Goal: Information Seeking & Learning: Learn about a topic

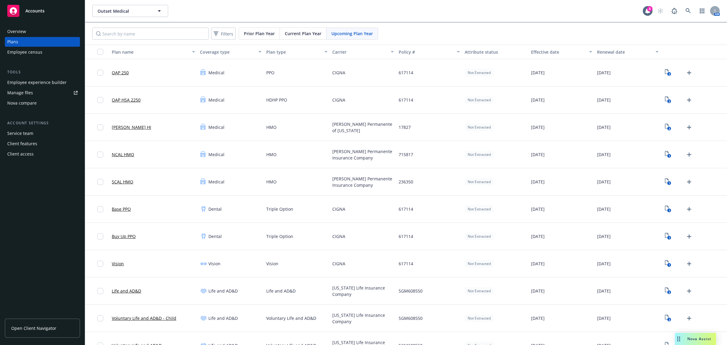
click at [44, 88] on link "Manage files" at bounding box center [42, 93] width 75 height 10
click at [14, 49] on div "Employee census" at bounding box center [24, 52] width 35 height 10
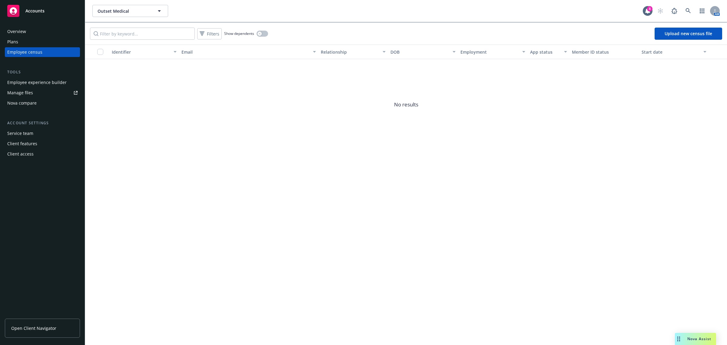
click at [64, 81] on div "Employee experience builder" at bounding box center [36, 83] width 59 height 10
click at [47, 79] on div "Employee experience builder" at bounding box center [36, 83] width 59 height 10
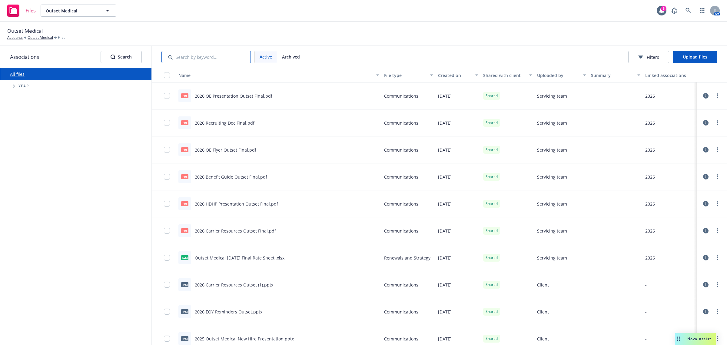
click at [207, 58] on input "Search by keyword..." at bounding box center [205, 57] width 89 height 12
click at [517, 35] on div "Outset Medical Accounts Outset Medical Files" at bounding box center [363, 33] width 712 height 13
click at [275, 14] on div "Files Outset Medical Outset Medical 8 AM" at bounding box center [363, 11] width 727 height 22
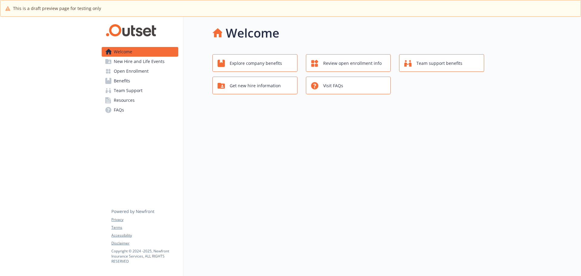
drag, startPoint x: 141, startPoint y: 70, endPoint x: 153, endPoint y: 68, distance: 12.4
click at [141, 70] on span "Open Enrollment" at bounding box center [131, 71] width 35 height 10
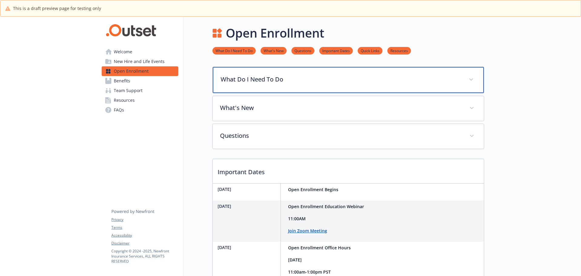
click at [289, 72] on div "What Do I Need To Do" at bounding box center [348, 80] width 271 height 26
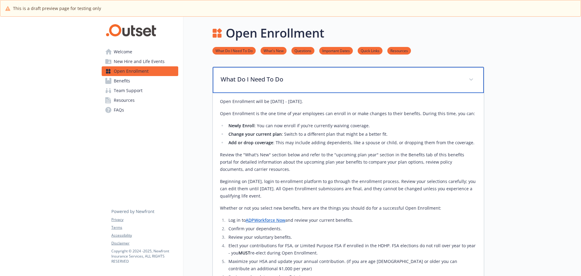
click at [383, 74] on div "What Do I Need To Do" at bounding box center [348, 80] width 271 height 26
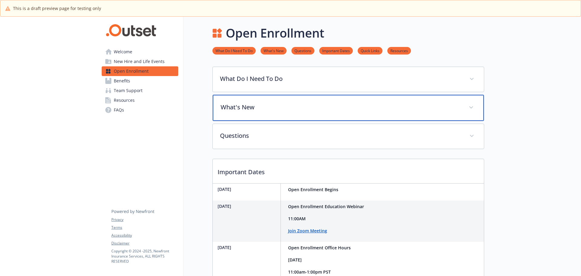
click at [317, 103] on div "What's New" at bounding box center [348, 108] width 271 height 26
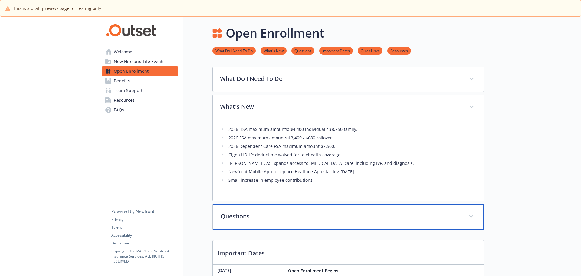
click at [279, 214] on p "Questions" at bounding box center [341, 216] width 241 height 9
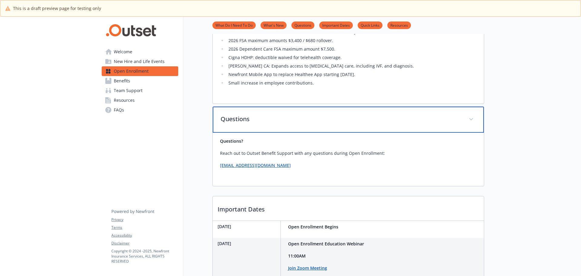
scroll to position [121, 0]
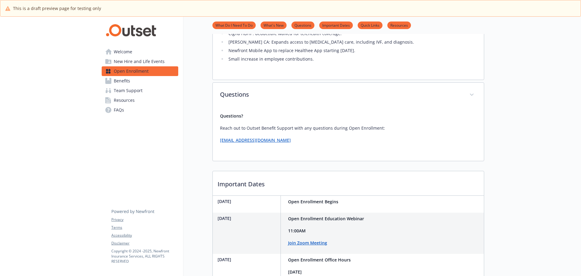
click at [318, 80] on div "2026 HSA maximum amounts:​ $4,400 individual​ / $8,750 family​. 2026 FSA maximu…" at bounding box center [348, 38] width 271 height 81
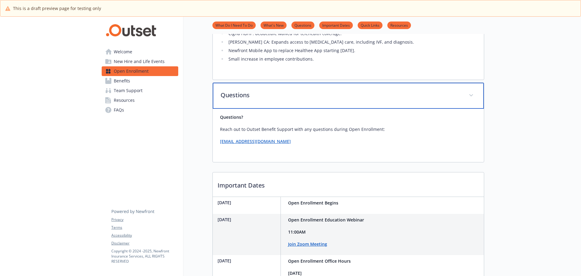
click at [321, 91] on p "Questions" at bounding box center [341, 95] width 241 height 9
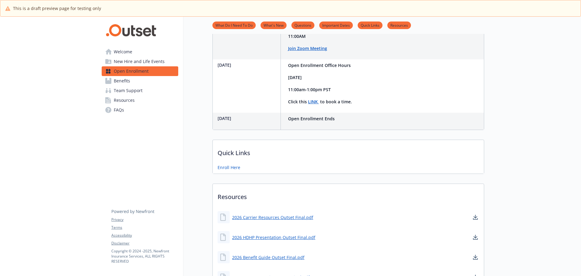
scroll to position [303, 0]
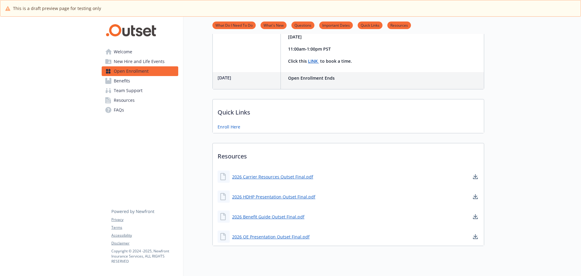
click at [128, 81] on span "Benefits" at bounding box center [122, 81] width 16 height 10
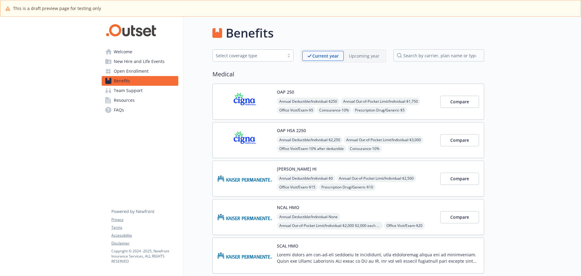
click at [354, 52] on div "Upcoming year" at bounding box center [364, 56] width 41 height 10
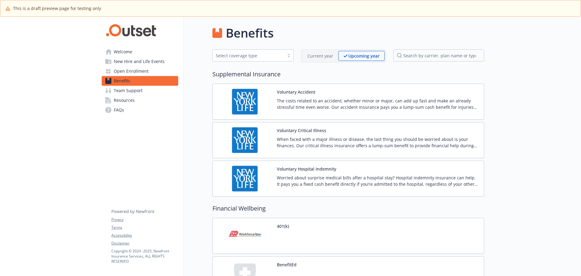
click at [120, 79] on span "Benefits" at bounding box center [122, 81] width 16 height 10
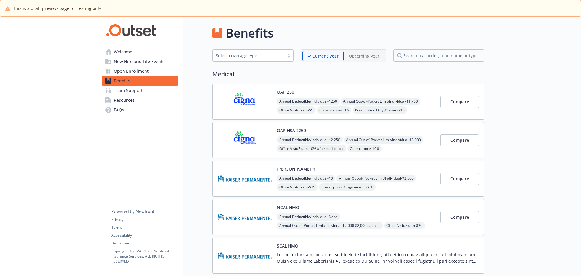
click at [399, 89] on div "OAP 250 Annual Deductible/Individual - $250 Annual Out-of-Pocket Limit/Individu…" at bounding box center [356, 102] width 159 height 26
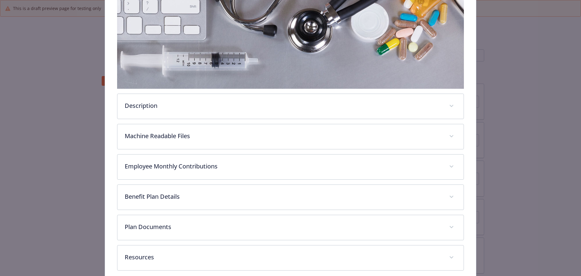
scroll to position [150, 0]
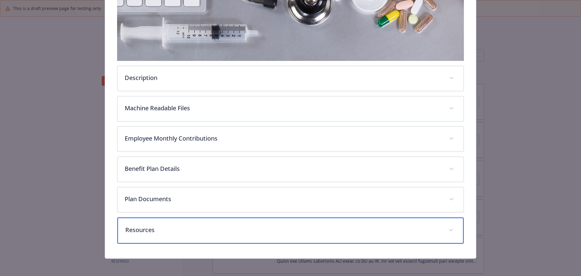
click at [179, 224] on div "Resources" at bounding box center [291, 230] width 347 height 26
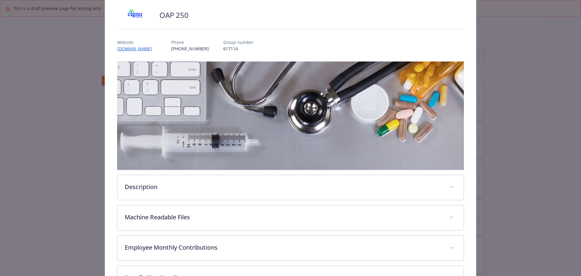
scroll to position [0, 0]
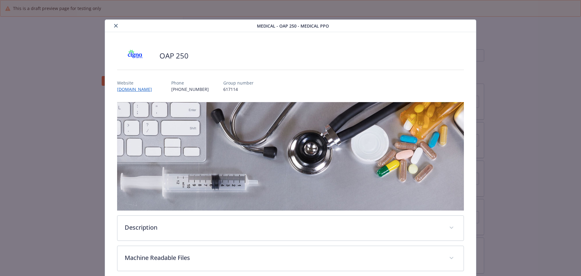
click at [114, 23] on button "close" at bounding box center [115, 25] width 7 height 7
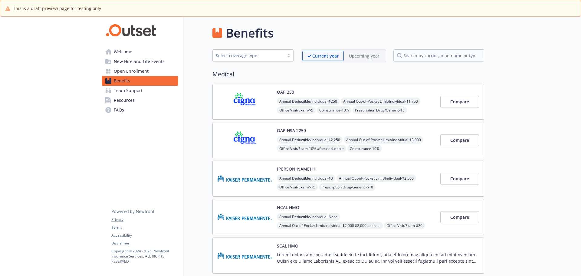
click at [131, 72] on span "Open Enrollment" at bounding box center [131, 71] width 35 height 10
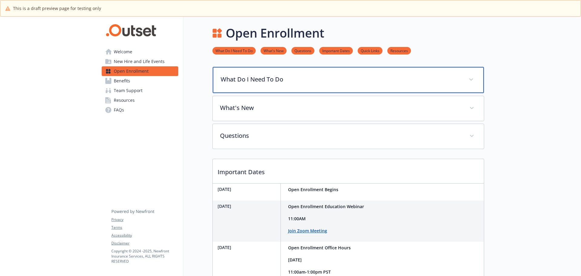
click at [353, 71] on div "What Do I Need To Do" at bounding box center [348, 80] width 271 height 26
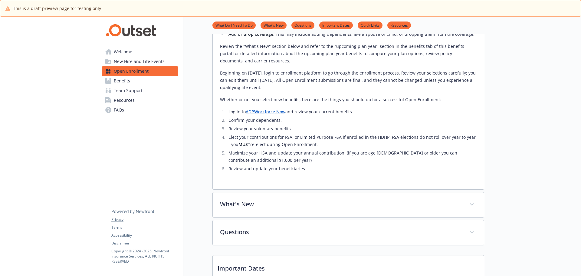
scroll to position [182, 0]
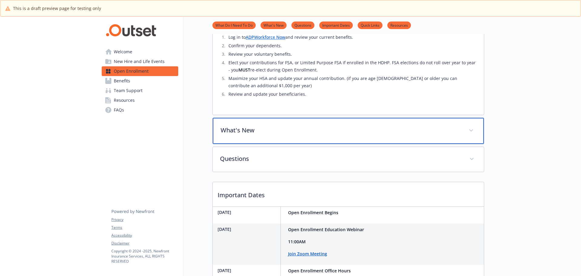
click at [306, 120] on div "What's New" at bounding box center [348, 131] width 271 height 26
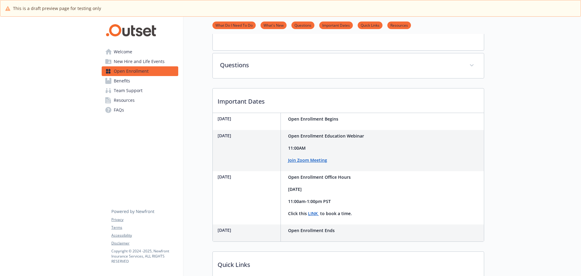
scroll to position [363, 0]
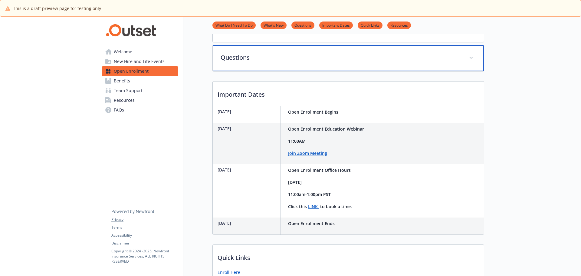
click at [464, 65] on div "Questions" at bounding box center [348, 58] width 271 height 26
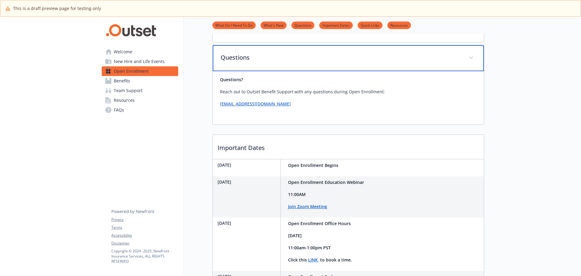
click at [453, 59] on p "Questions" at bounding box center [341, 57] width 241 height 9
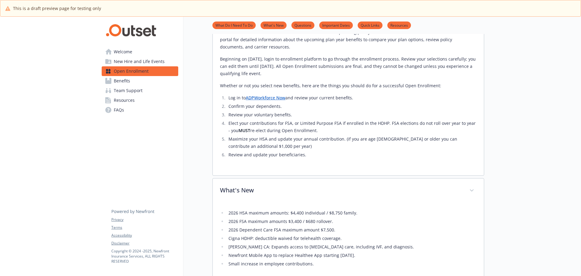
scroll to position [0, 0]
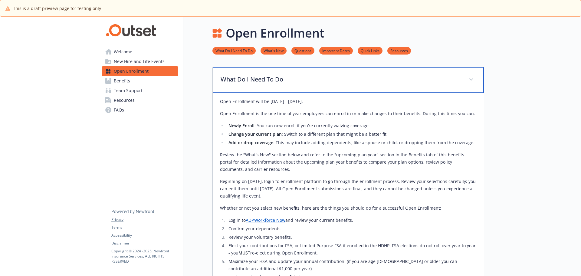
click at [472, 78] on icon at bounding box center [472, 79] width 4 height 2
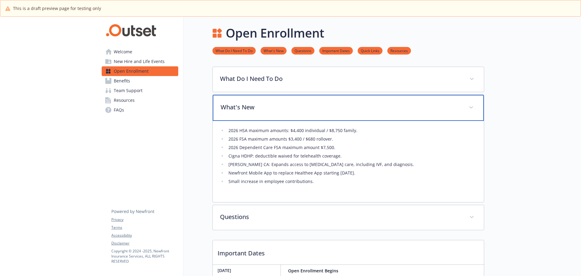
click at [472, 116] on div "What's New" at bounding box center [348, 108] width 271 height 26
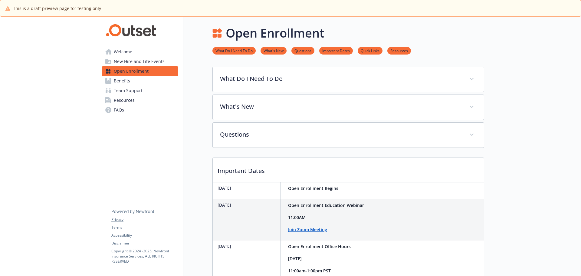
click at [127, 91] on span "Team Support" at bounding box center [128, 91] width 29 height 10
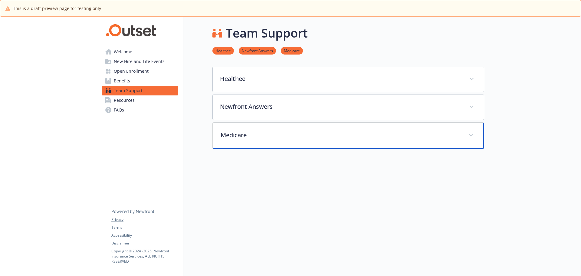
drag, startPoint x: 273, startPoint y: 131, endPoint x: 272, endPoint y: 122, distance: 8.5
click at [273, 131] on p "Medicare" at bounding box center [341, 135] width 241 height 9
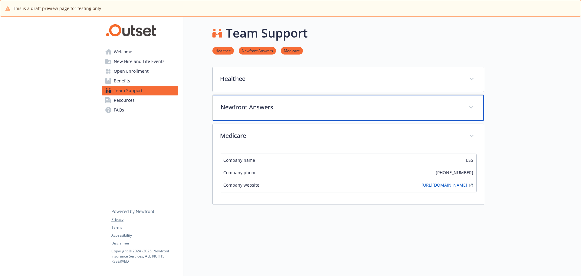
click at [272, 108] on p "Newfront Answers" at bounding box center [341, 107] width 241 height 9
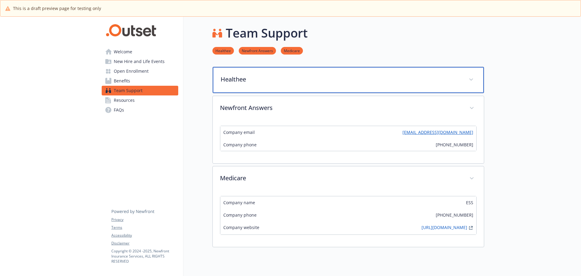
click at [267, 84] on div "Healthee" at bounding box center [348, 80] width 271 height 26
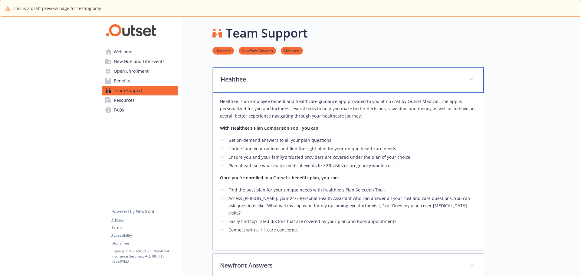
click at [267, 84] on p "Healthee" at bounding box center [341, 79] width 241 height 9
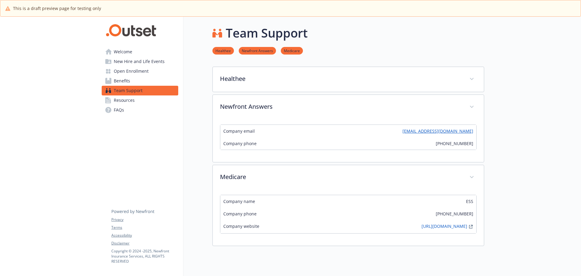
click at [154, 106] on link "FAQs" at bounding box center [140, 110] width 77 height 10
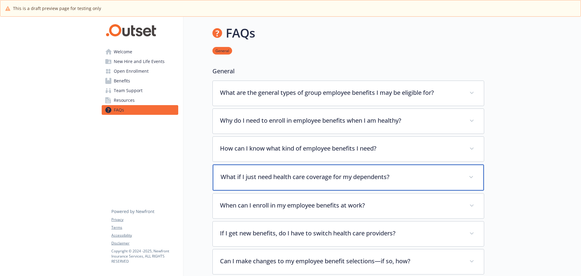
click at [271, 167] on div "What if I just need health care coverage for my dependents?" at bounding box center [348, 177] width 271 height 26
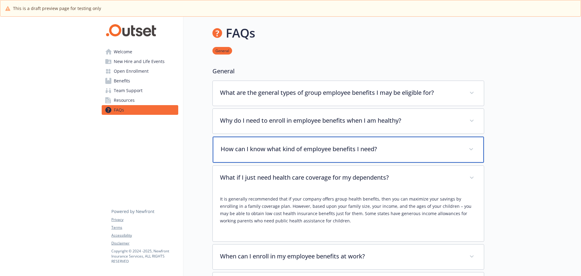
click at [277, 147] on p "How can I know what kind of employee benefits I need?" at bounding box center [341, 148] width 241 height 9
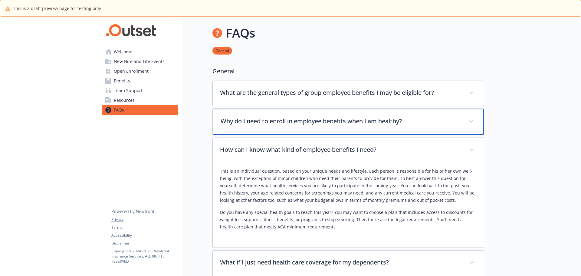
click at [290, 123] on p "Why do I need to enroll in employee benefits when I am healthy?" at bounding box center [341, 121] width 241 height 9
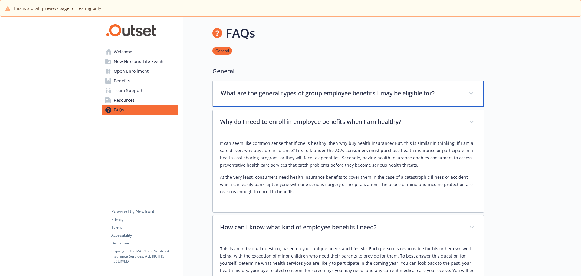
click at [307, 89] on p "What are the general types of group employee benefits I may be eligible for?" at bounding box center [341, 93] width 241 height 9
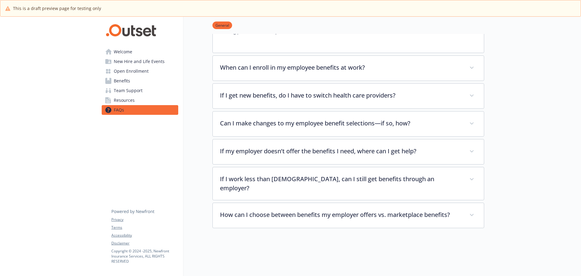
scroll to position [508, 0]
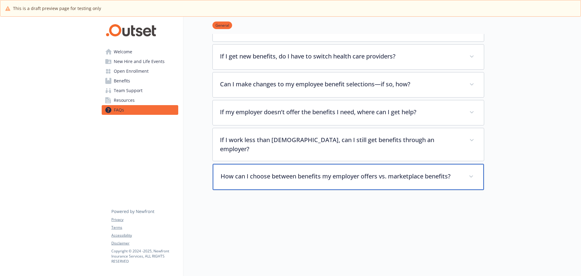
click at [369, 175] on div "How can I choose between benefits my employer offers vs. marketplace benefits?" at bounding box center [348, 177] width 271 height 26
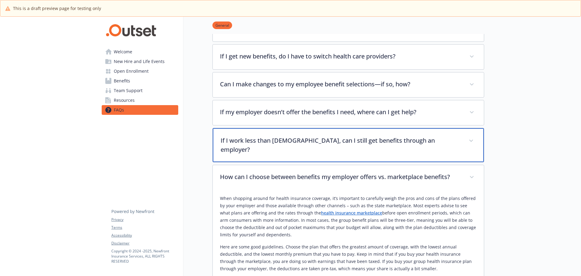
click at [300, 137] on p "If I work less than full time, can I still get benefits through an employer?" at bounding box center [341, 145] width 241 height 18
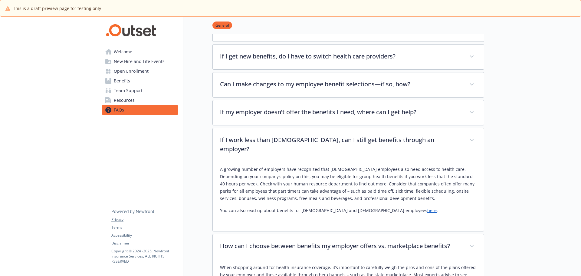
click at [126, 99] on span "Resources" at bounding box center [124, 100] width 21 height 10
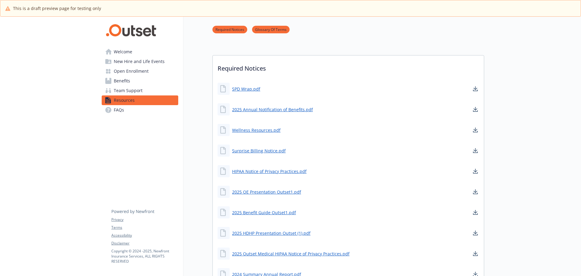
scroll to position [508, 0]
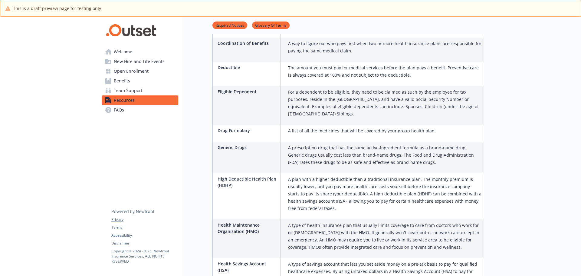
click at [162, 68] on link "Open Enrollment" at bounding box center [140, 71] width 77 height 10
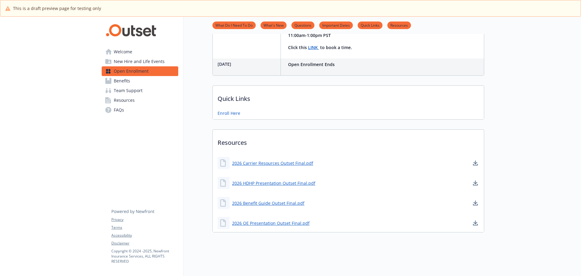
scroll to position [240, 0]
click at [531, 142] on div at bounding box center [533, 28] width 97 height 495
click at [146, 49] on link "Welcome" at bounding box center [140, 52] width 77 height 10
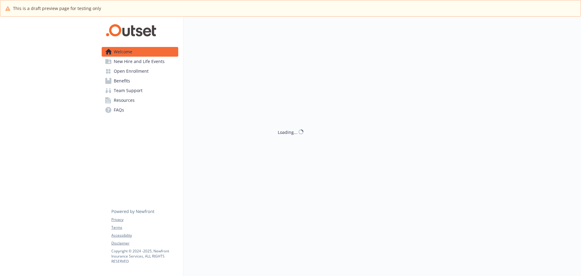
scroll to position [21, 0]
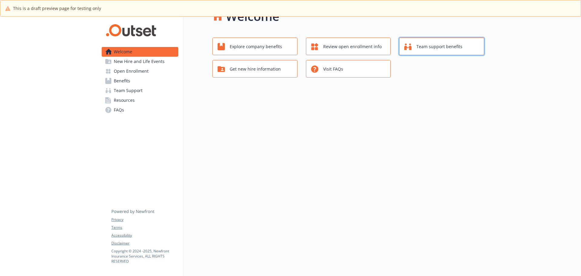
click at [431, 44] on span "Team support benefits" at bounding box center [440, 47] width 46 height 12
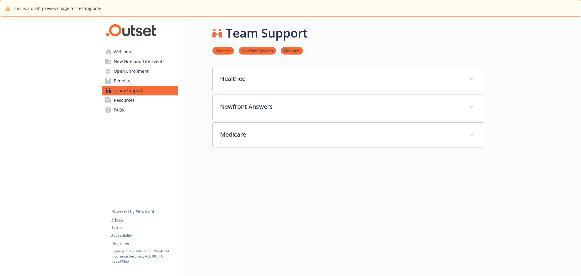
click at [145, 79] on link "Benefits" at bounding box center [140, 81] width 77 height 10
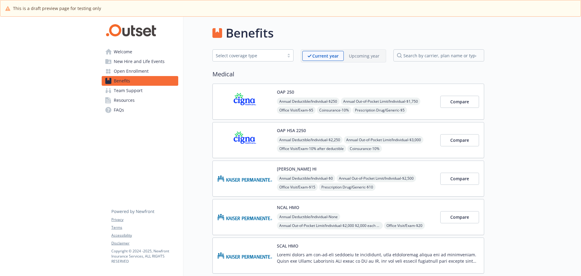
click at [149, 71] on link "Open Enrollment" at bounding box center [140, 71] width 77 height 10
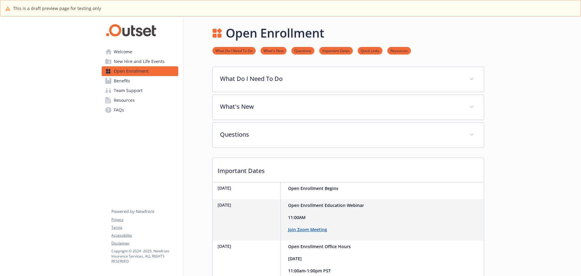
click at [303, 168] on p "Important Dates" at bounding box center [348, 169] width 271 height 22
click at [129, 61] on span "New Hire and Life Events" at bounding box center [139, 62] width 51 height 10
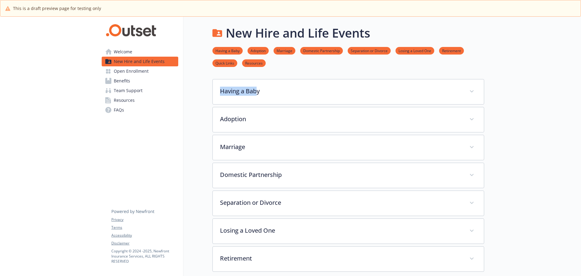
click at [256, 79] on div "New Hire and Life Events Having a Baby Adoption Marriage Domestic Partnership S…" at bounding box center [334, 247] width 301 height 461
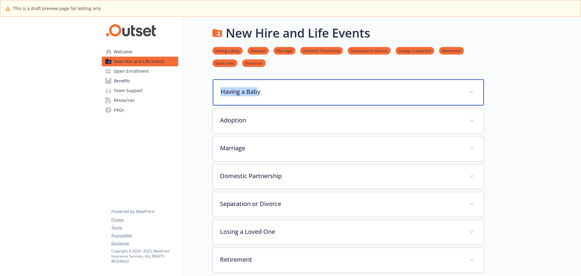
click at [257, 85] on div "Having a Baby" at bounding box center [348, 92] width 271 height 26
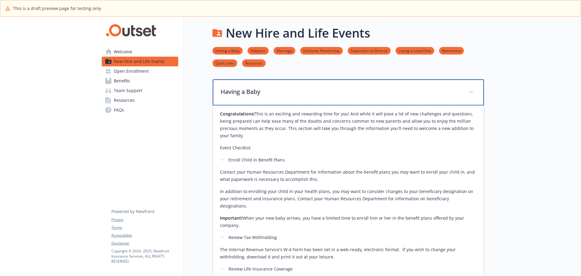
click at [366, 86] on div "Having a Baby" at bounding box center [348, 92] width 271 height 26
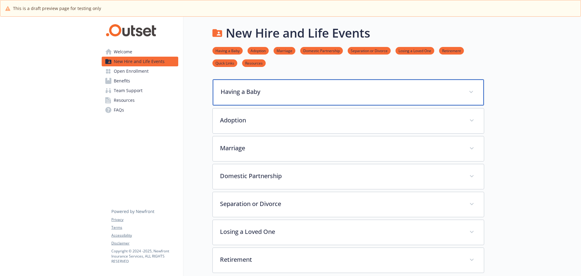
click at [366, 86] on div "Having a Baby" at bounding box center [348, 92] width 271 height 26
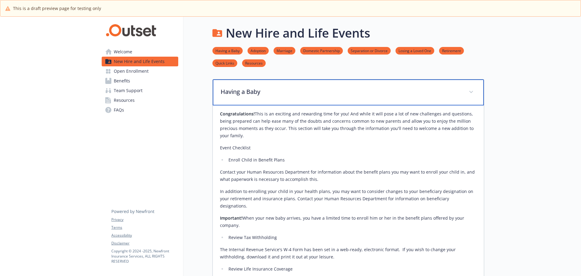
click at [470, 90] on span at bounding box center [472, 92] width 10 height 10
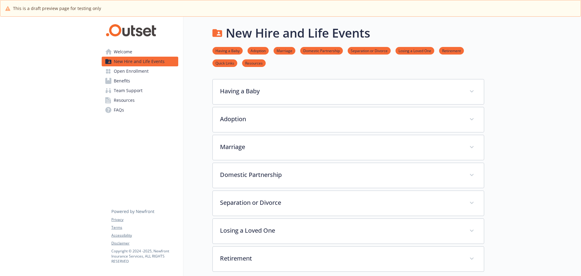
click at [143, 50] on link "Welcome" at bounding box center [140, 52] width 77 height 10
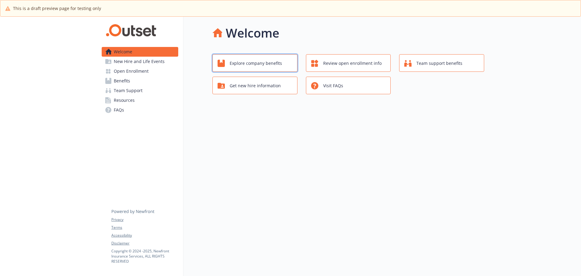
click at [277, 67] on span "Explore company benefits" at bounding box center [256, 64] width 52 height 12
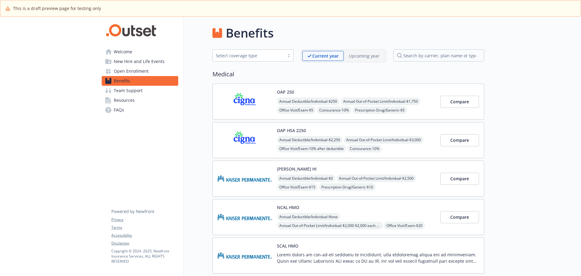
click at [371, 53] on p "Upcoming year" at bounding box center [364, 56] width 31 height 6
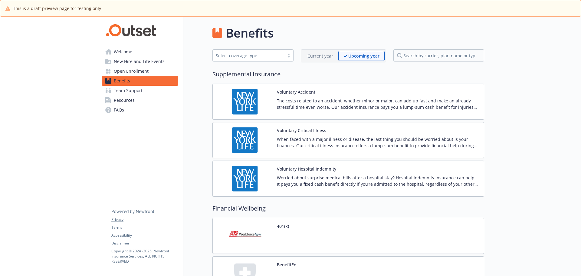
click at [322, 55] on p "Current year" at bounding box center [321, 56] width 26 height 6
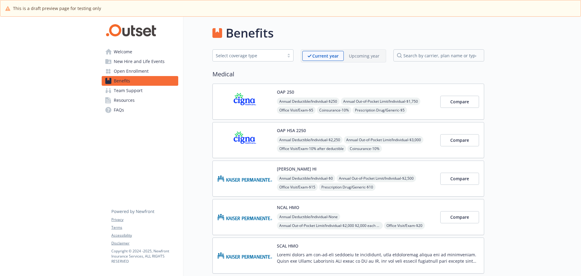
click at [117, 73] on span "Open Enrollment" at bounding box center [131, 71] width 35 height 10
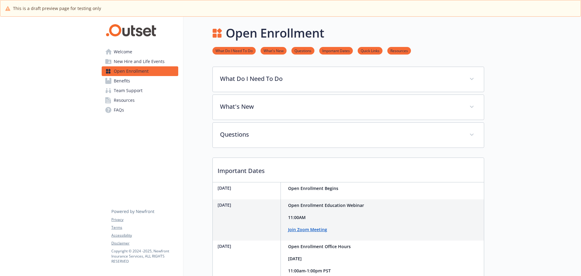
click at [123, 76] on span "Benefits" at bounding box center [122, 81] width 16 height 10
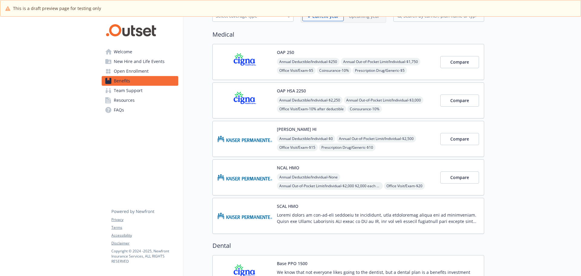
scroll to position [121, 0]
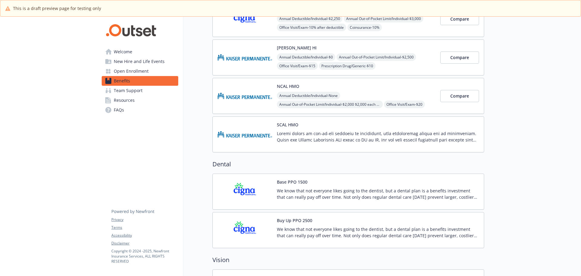
click at [380, 143] on p at bounding box center [378, 136] width 202 height 13
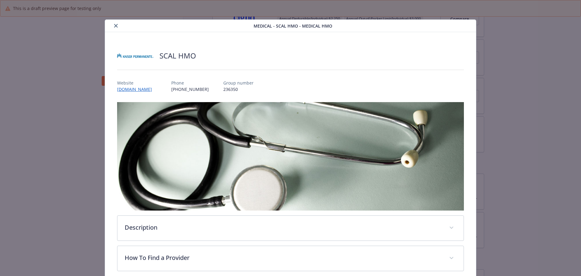
scroll to position [119, 0]
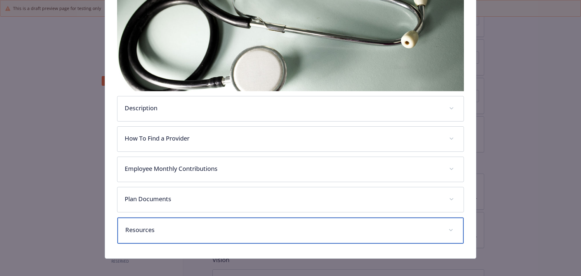
click at [184, 227] on p "Resources" at bounding box center [283, 229] width 316 height 9
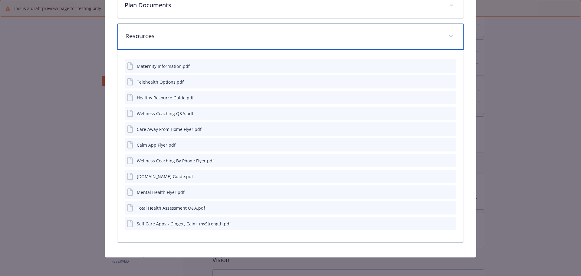
scroll to position [253, 0]
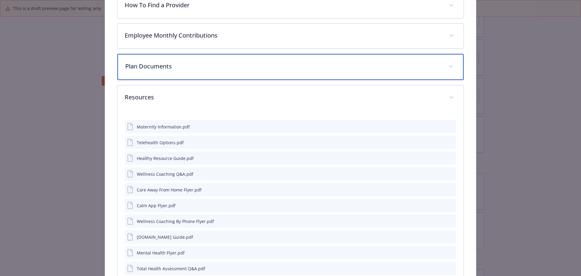
click at [207, 62] on p "Plan Documents" at bounding box center [283, 66] width 316 height 9
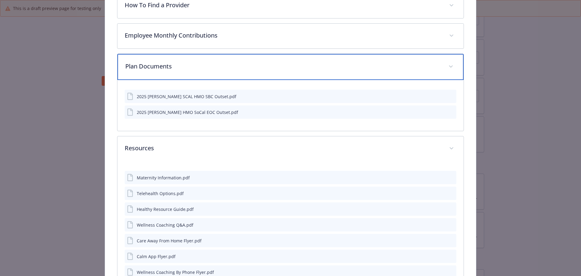
scroll to position [0, 0]
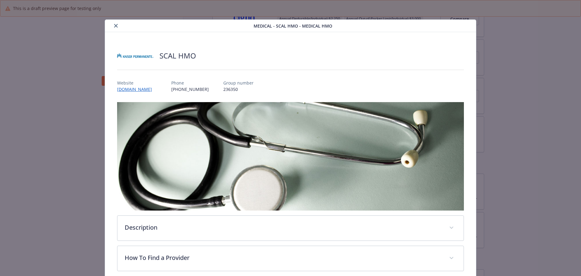
click at [112, 25] on button "close" at bounding box center [115, 25] width 7 height 7
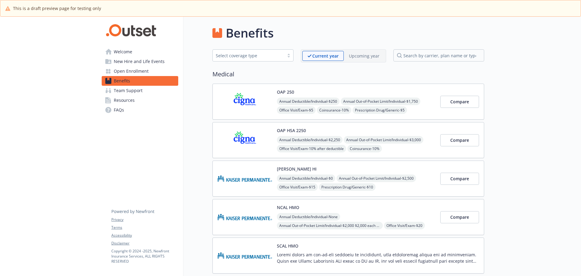
click at [369, 58] on p "Upcoming year" at bounding box center [364, 56] width 31 height 6
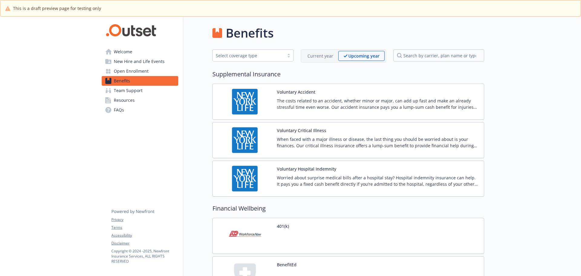
click at [142, 70] on span "Open Enrollment" at bounding box center [131, 71] width 35 height 10
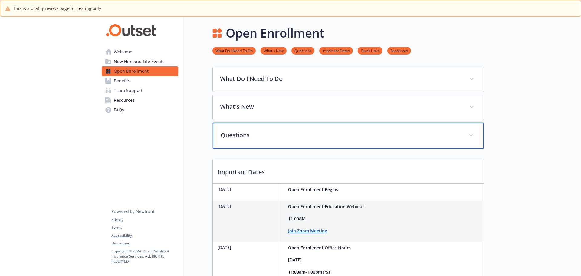
click at [273, 134] on p "Questions" at bounding box center [341, 135] width 241 height 9
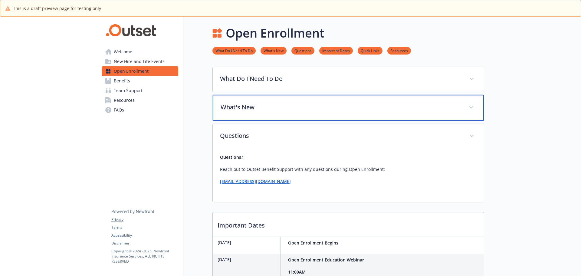
click at [269, 111] on p "What's New" at bounding box center [341, 107] width 241 height 9
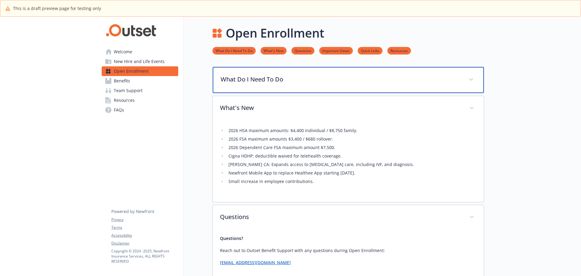
click at [249, 80] on p "What Do I Need To Do" at bounding box center [341, 79] width 241 height 9
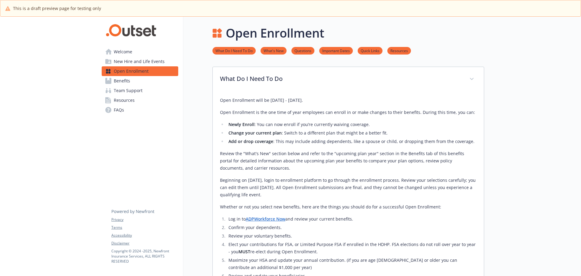
click at [125, 89] on span "Team Support" at bounding box center [128, 91] width 29 height 10
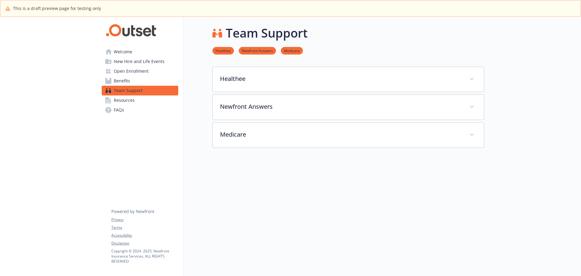
click at [142, 101] on link "Resources" at bounding box center [140, 100] width 77 height 10
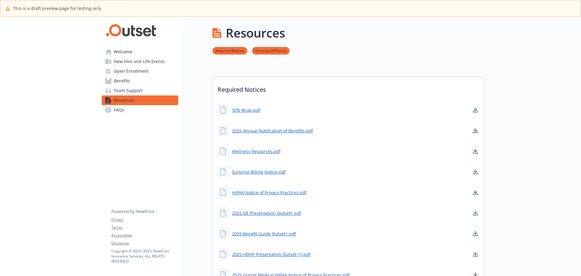
click at [163, 88] on link "Team Support" at bounding box center [140, 91] width 77 height 10
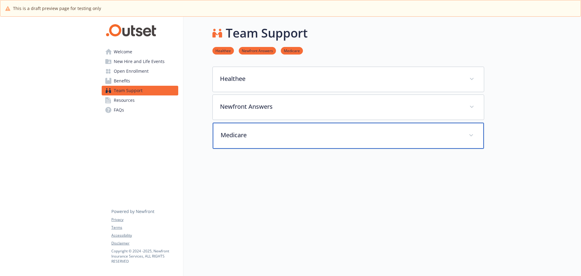
click at [286, 127] on div "Medicare" at bounding box center [348, 136] width 271 height 26
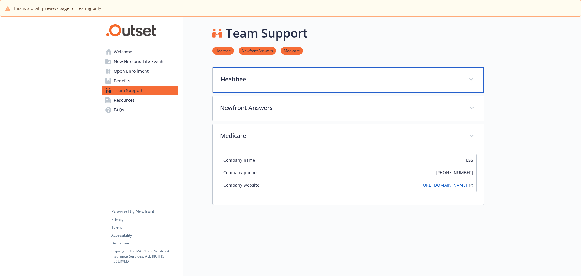
click at [244, 80] on p "Healthee" at bounding box center [341, 79] width 241 height 9
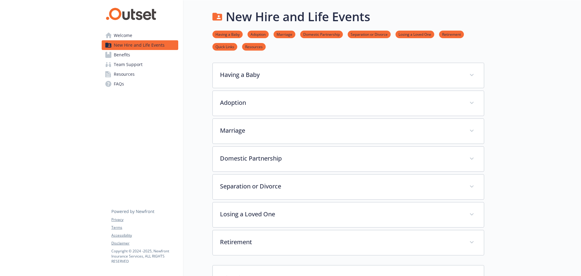
click at [169, 32] on link "Welcome" at bounding box center [140, 36] width 77 height 10
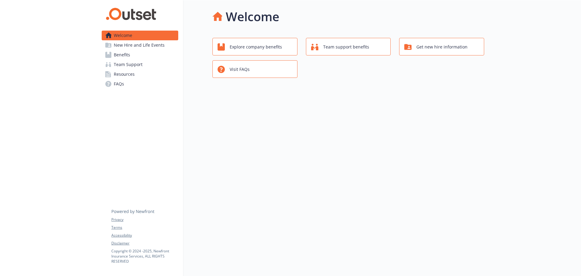
click at [121, 56] on span "Benefits" at bounding box center [122, 55] width 16 height 10
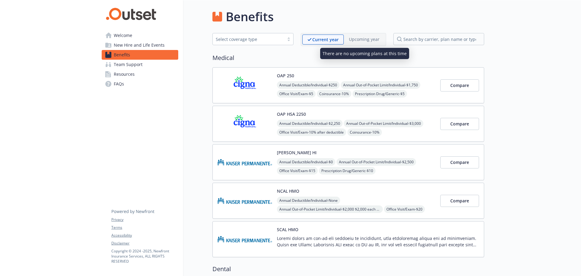
click at [379, 37] on p "Upcoming year" at bounding box center [364, 39] width 31 height 6
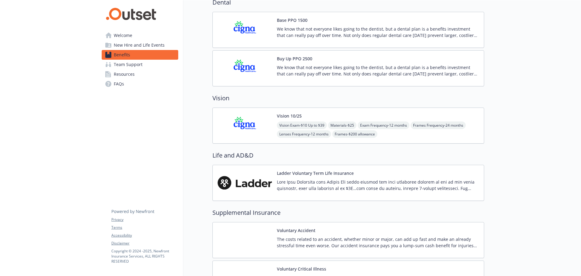
scroll to position [424, 0]
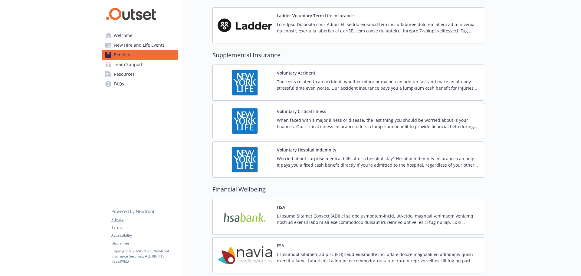
click at [316, 76] on div "Voluntary Accident The costs related to an accident, whether minor or major, ca…" at bounding box center [378, 83] width 202 height 26
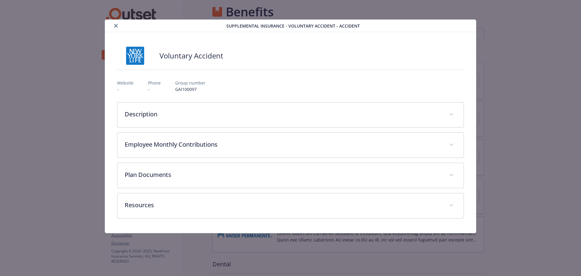
scroll to position [424, 0]
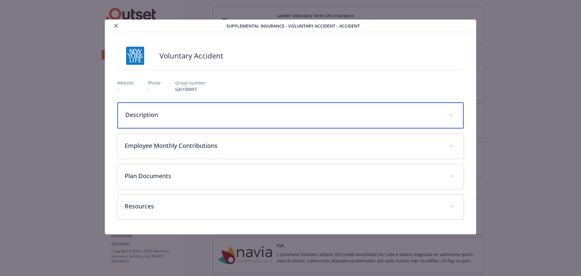
click at [158, 118] on p "Description" at bounding box center [283, 114] width 316 height 9
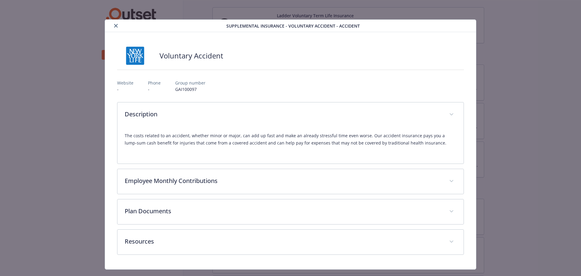
click at [170, 197] on div "Description The costs related to an accident, whether minor or major, can add u…" at bounding box center [290, 178] width 347 height 153
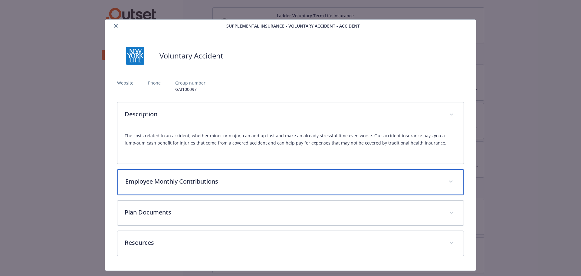
click at [173, 187] on div "Employee Monthly Contributions" at bounding box center [291, 182] width 347 height 26
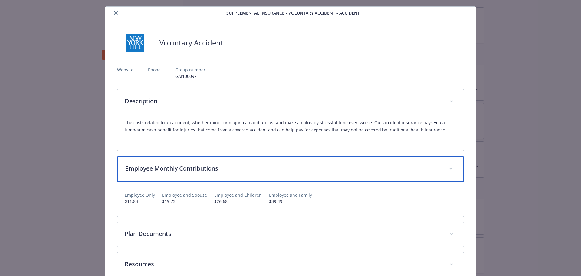
scroll to position [49, 0]
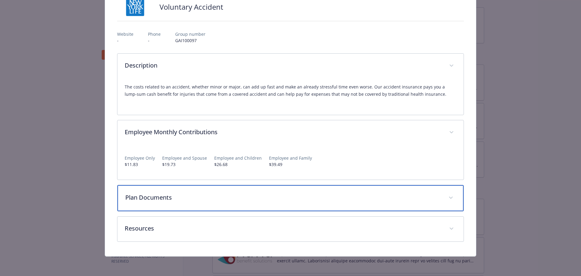
click at [178, 196] on p "Plan Documents" at bounding box center [283, 197] width 316 height 9
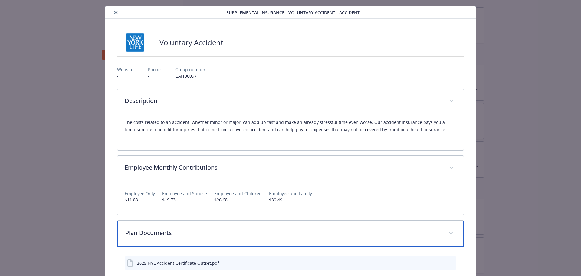
scroll to position [0, 0]
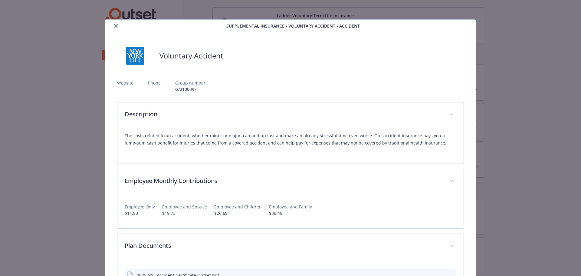
click at [117, 23] on button "close" at bounding box center [115, 25] width 7 height 7
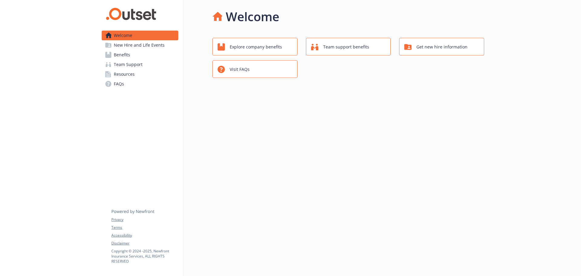
click at [129, 48] on span "New Hire and Life Events" at bounding box center [139, 45] width 51 height 10
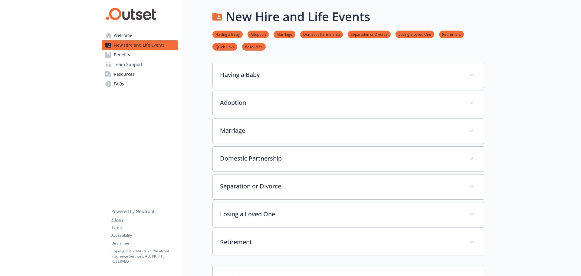
click at [130, 53] on span "Benefits" at bounding box center [122, 55] width 16 height 10
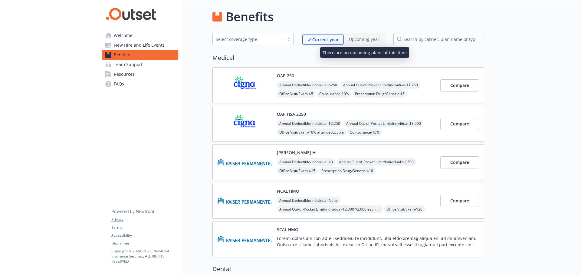
click at [360, 40] on p "Upcoming year" at bounding box center [364, 39] width 31 height 6
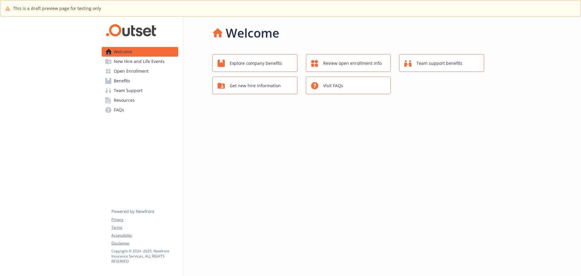
click at [164, 70] on link "Open Enrollment" at bounding box center [140, 71] width 77 height 10
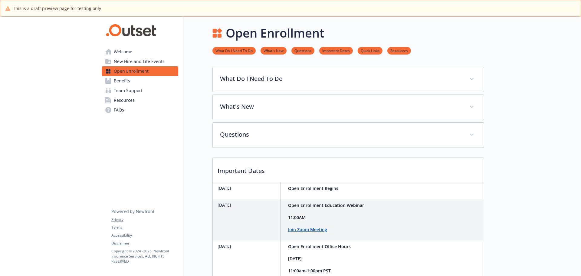
click at [120, 82] on span "Benefits" at bounding box center [122, 81] width 16 height 10
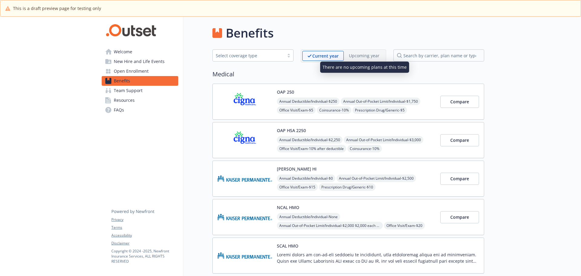
click at [362, 58] on p "Upcoming year" at bounding box center [364, 55] width 31 height 6
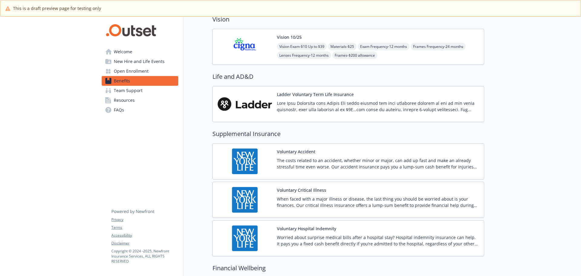
scroll to position [363, 0]
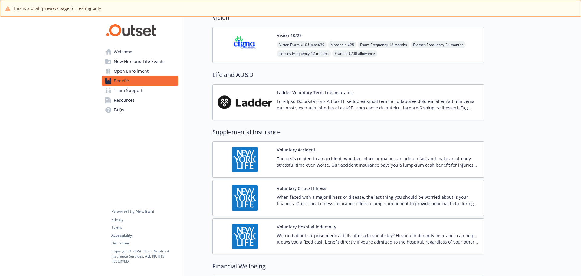
click at [442, 158] on p "The costs related to an accident, whether minor or major, can add up fast and m…" at bounding box center [378, 161] width 202 height 13
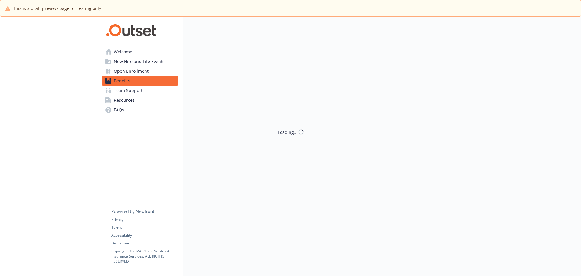
scroll to position [363, 0]
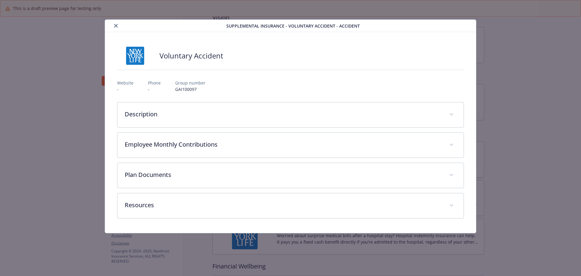
click at [114, 28] on button "close" at bounding box center [115, 25] width 7 height 7
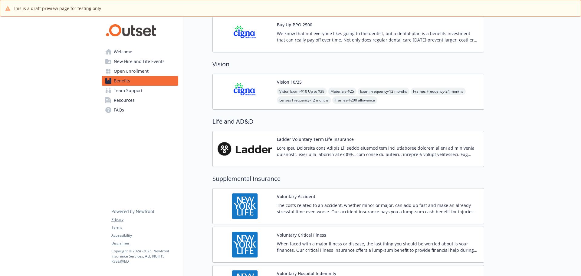
scroll to position [303, 0]
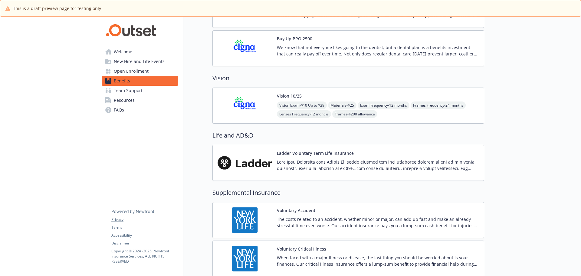
click at [313, 94] on div "Vision 10/25 Vision Exam - $10 Up to $39 Materials - $25 Exam Frequency - 12 mo…" at bounding box center [378, 106] width 202 height 26
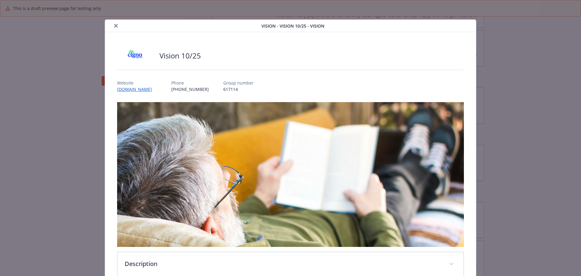
click at [114, 27] on icon "close" at bounding box center [116, 26] width 4 height 4
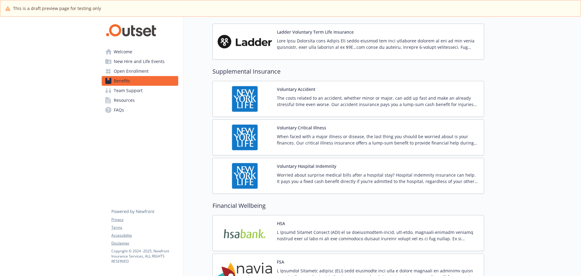
scroll to position [545, 0]
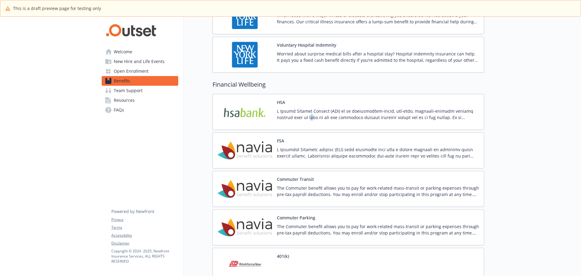
click at [294, 119] on p at bounding box center [378, 114] width 202 height 13
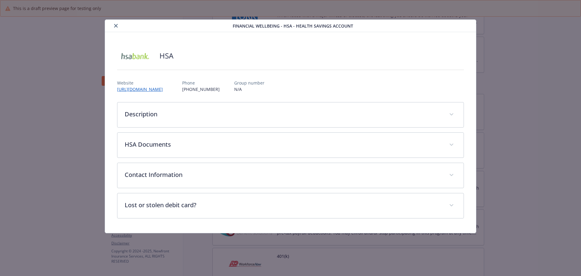
click at [117, 24] on icon "close" at bounding box center [116, 26] width 4 height 4
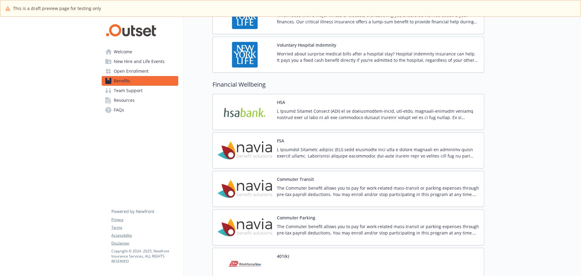
click at [323, 181] on div "Commuter Transit The Commuter benefit allows you to pay for work-related mass-t…" at bounding box center [378, 189] width 202 height 26
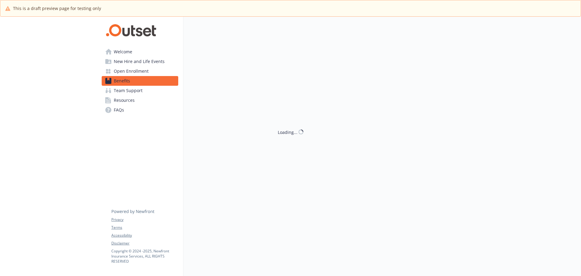
scroll to position [545, 0]
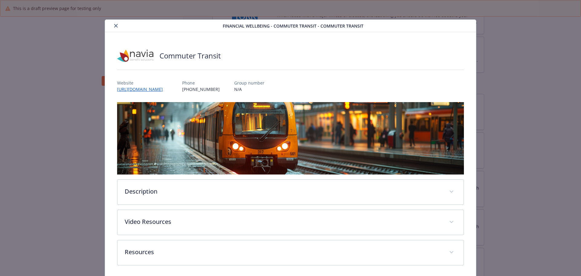
click at [115, 26] on icon "close" at bounding box center [116, 26] width 4 height 4
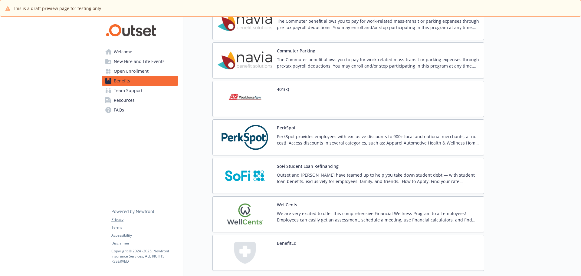
scroll to position [727, 0]
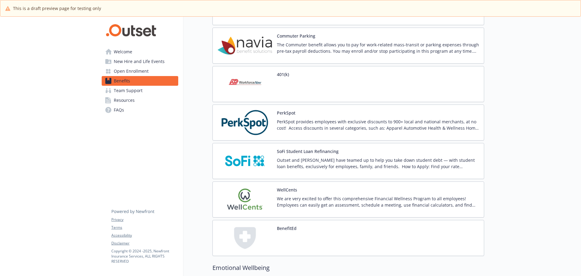
click at [324, 87] on div "401(k)" at bounding box center [349, 84] width 272 height 36
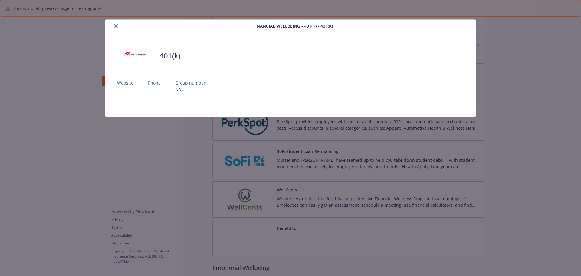
scroll to position [727, 0]
click at [116, 26] on icon "close" at bounding box center [116, 26] width 4 height 4
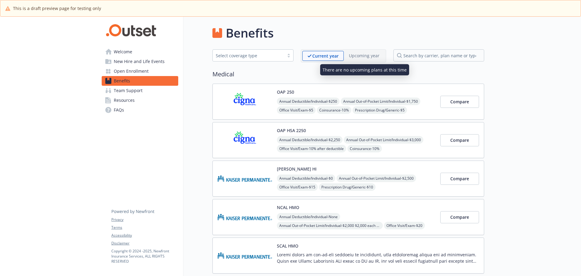
click at [371, 56] on p "Upcoming year" at bounding box center [364, 55] width 31 height 6
